Goal: Task Accomplishment & Management: Use online tool/utility

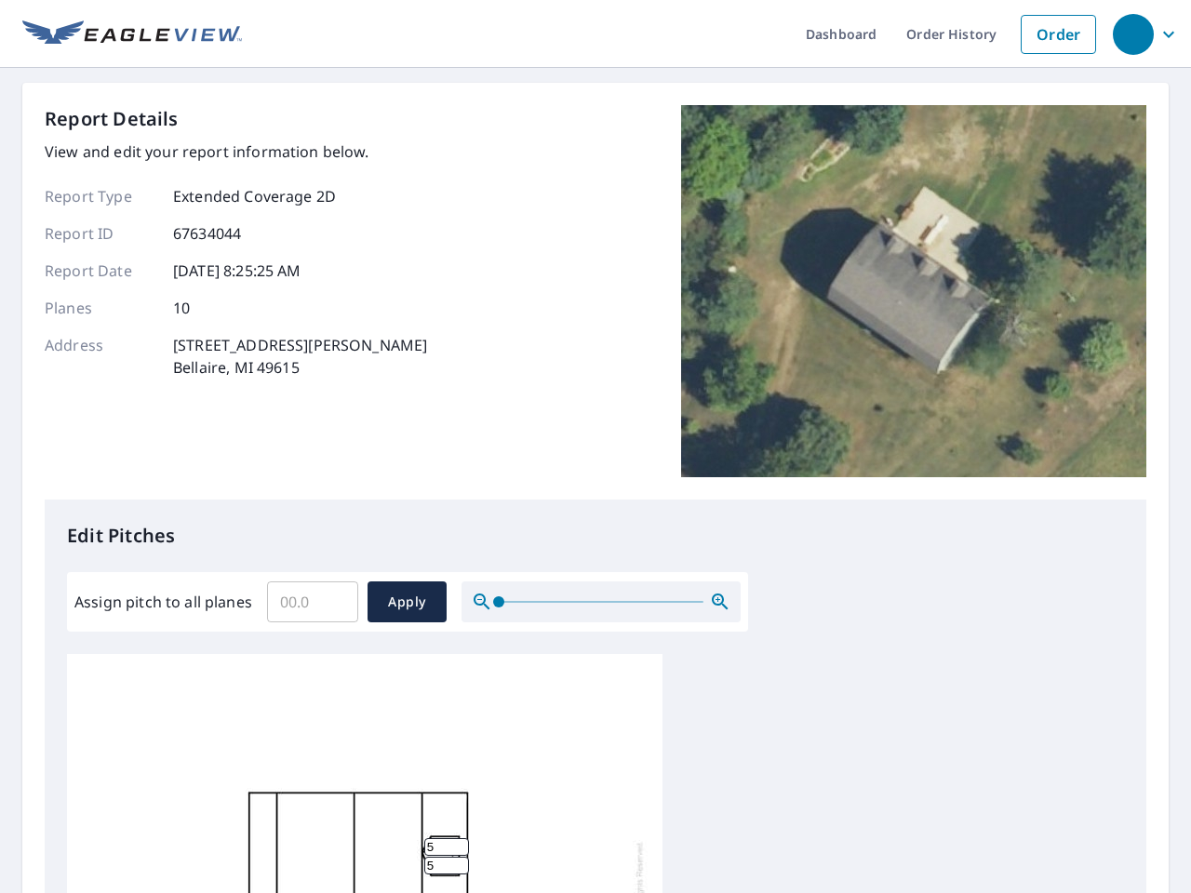
click at [596, 447] on div "Report Details View and edit your report information below. Report Type Extende…" at bounding box center [596, 302] width 1102 height 395
click at [1133, 34] on div "button" at bounding box center [1133, 34] width 41 height 41
click at [313, 602] on input "Assign pitch to all planes" at bounding box center [312, 602] width 91 height 52
click at [407, 602] on span "Apply" at bounding box center [406, 602] width 49 height 23
click at [720, 602] on icon "button" at bounding box center [720, 602] width 22 height 22
